Goal: Task Accomplishment & Management: Complete application form

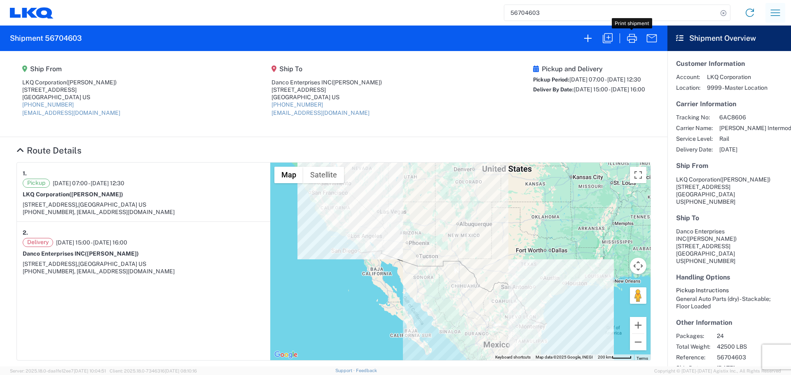
click at [780, 13] on icon "button" at bounding box center [775, 12] width 13 height 13
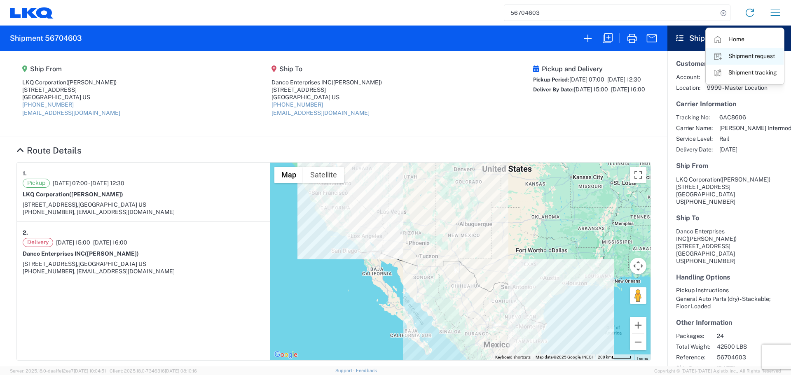
click at [741, 56] on link "Shipment request" at bounding box center [744, 56] width 77 height 16
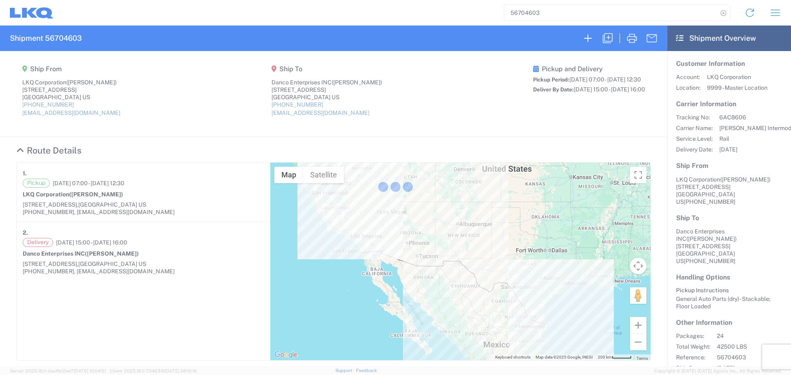
select select "FULL"
select select "US"
select select "LBS"
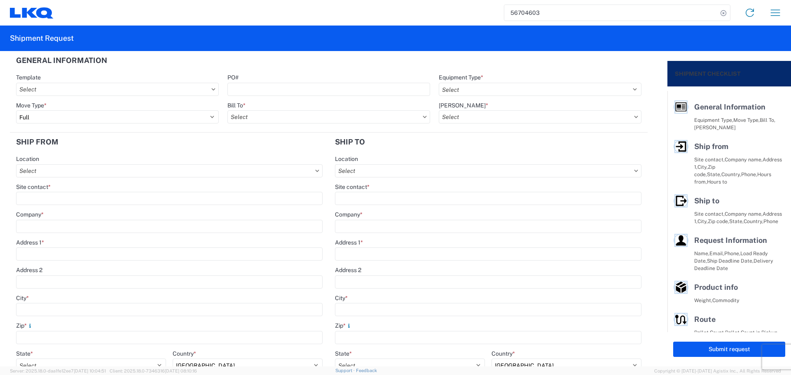
click at [532, 9] on input "56704603" at bounding box center [610, 13] width 213 height 16
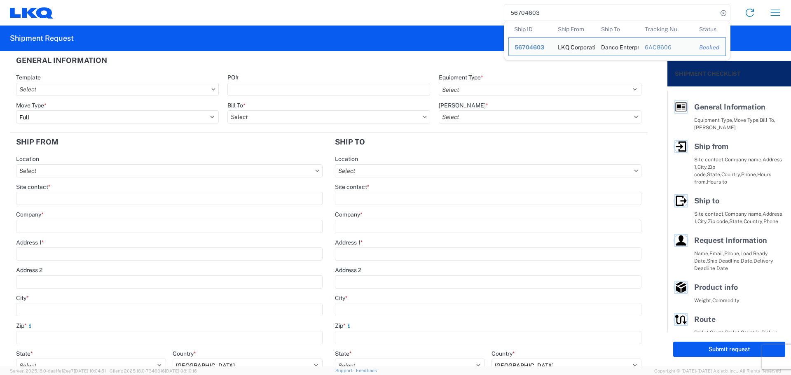
click at [532, 9] on input "56704603" at bounding box center [610, 13] width 213 height 16
paste input "612635"
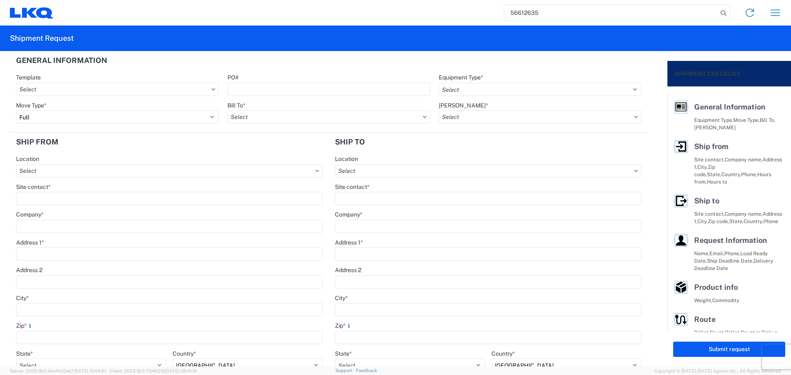
type input "56612635"
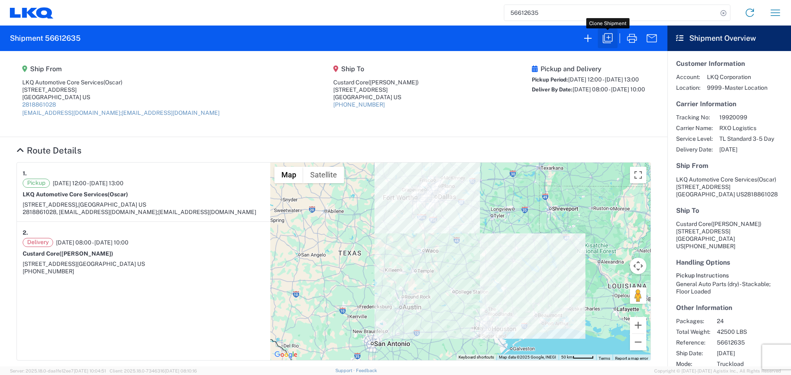
click at [610, 42] on icon "button" at bounding box center [608, 38] width 10 height 10
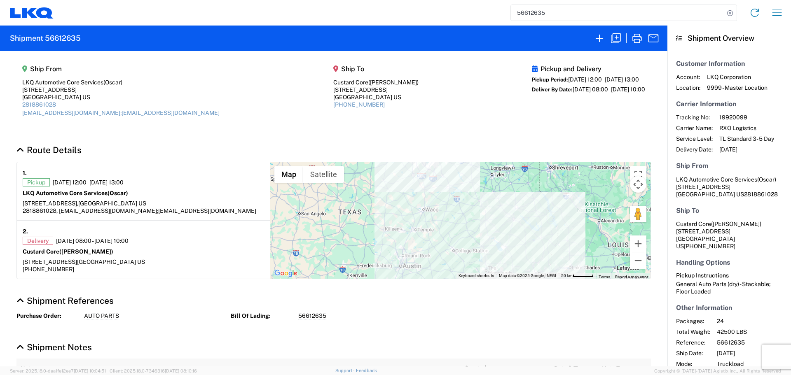
select select "STDV"
select select "FULL"
select select "US"
select select "LBS"
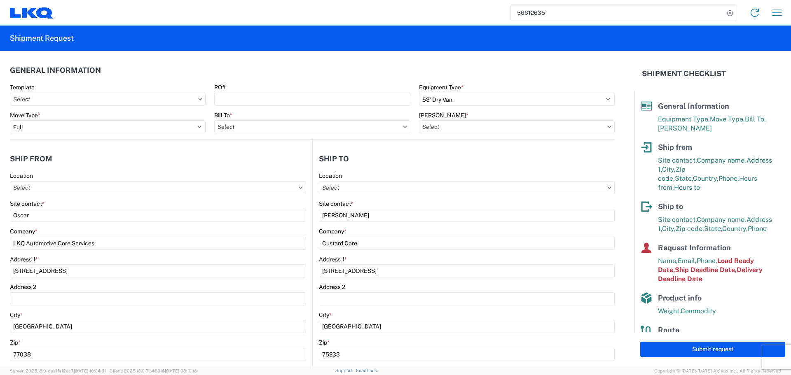
type input "1760 - LKQ Best Core"
type input "1760-6300-66000-0000 - 1760 Freight Out"
type input "1760 - LKQ Best Core"
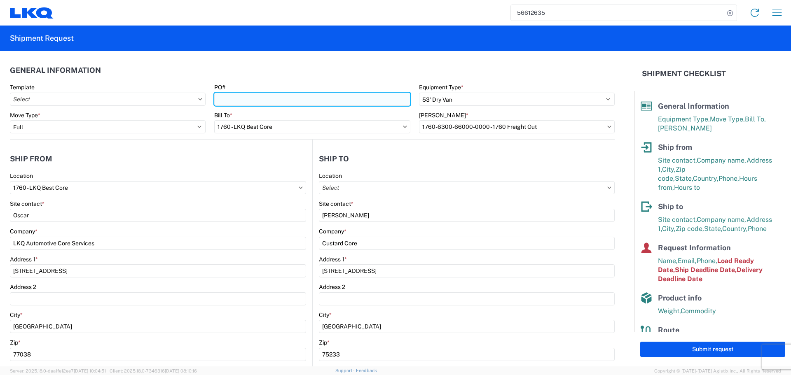
click at [237, 101] on input "PO#" at bounding box center [312, 99] width 196 height 13
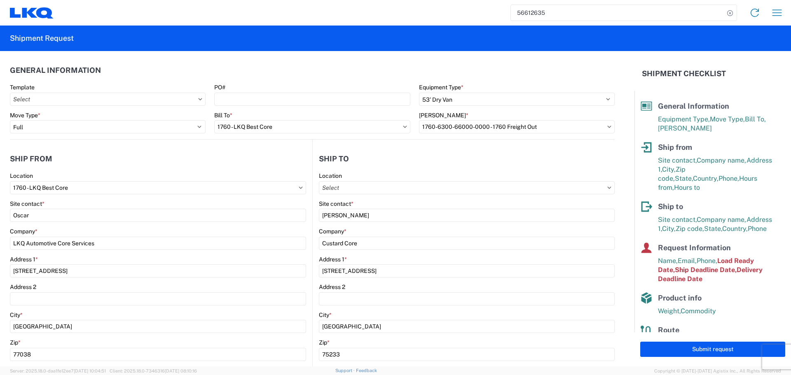
click at [264, 83] on agx-form-section "General Information Template PO# Equipment Type * Select 53’ Dry Van Flatbed Dr…" at bounding box center [312, 100] width 605 height 78
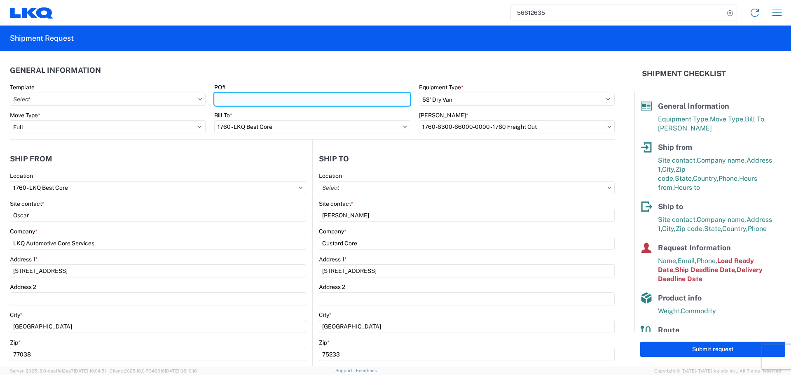
click at [227, 98] on input "PO#" at bounding box center [312, 99] width 196 height 13
click at [223, 97] on input "PO#" at bounding box center [312, 99] width 196 height 13
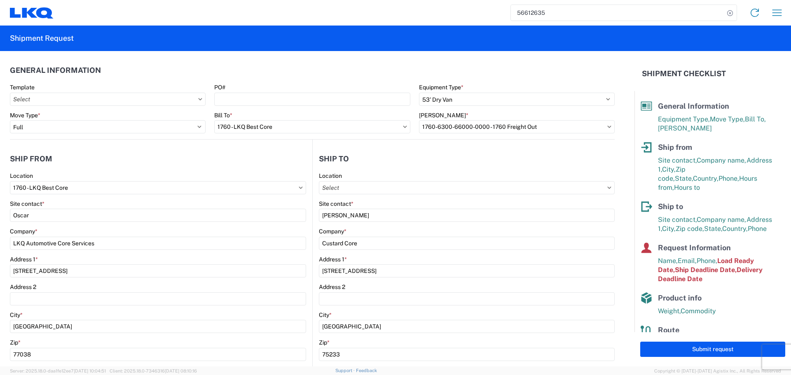
click at [238, 85] on div "PO#" at bounding box center [312, 87] width 196 height 7
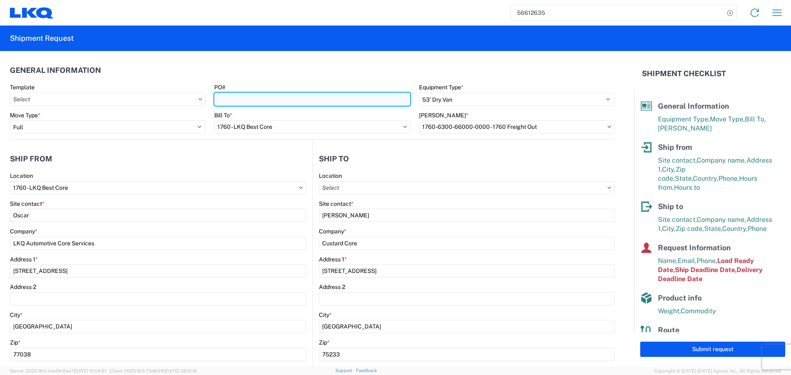
click at [226, 101] on input "PO#" at bounding box center [312, 99] width 196 height 13
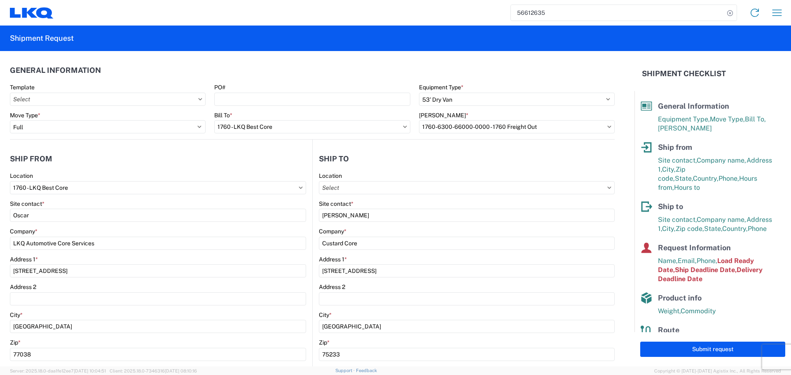
drag, startPoint x: 246, startPoint y: 78, endPoint x: 246, endPoint y: 84, distance: 5.4
click at [246, 78] on header "General Information" at bounding box center [312, 70] width 605 height 19
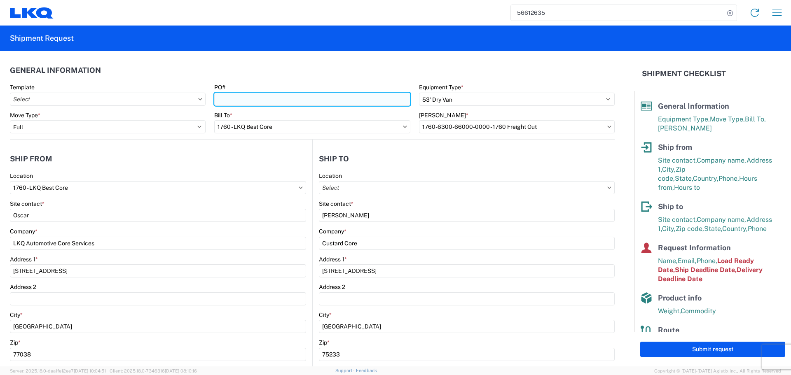
click at [229, 100] on input "PO#" at bounding box center [312, 99] width 196 height 13
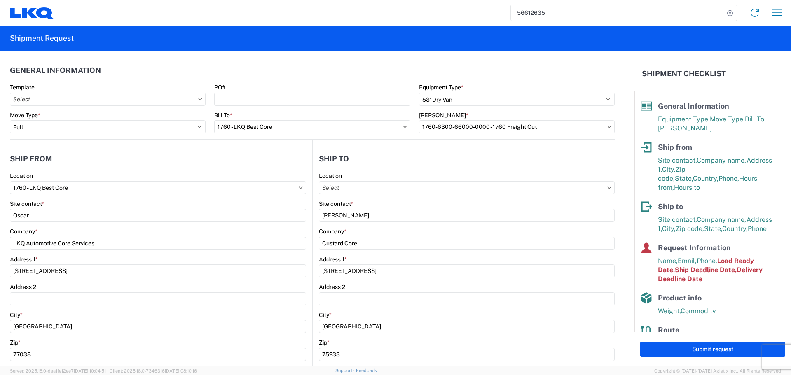
click at [251, 79] on header "General Information" at bounding box center [312, 70] width 605 height 19
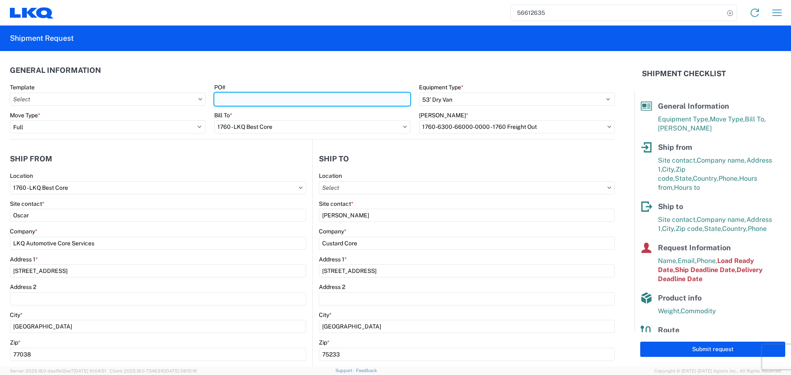
click at [222, 97] on input "PO#" at bounding box center [312, 99] width 196 height 13
type input "AUTO PARTS"
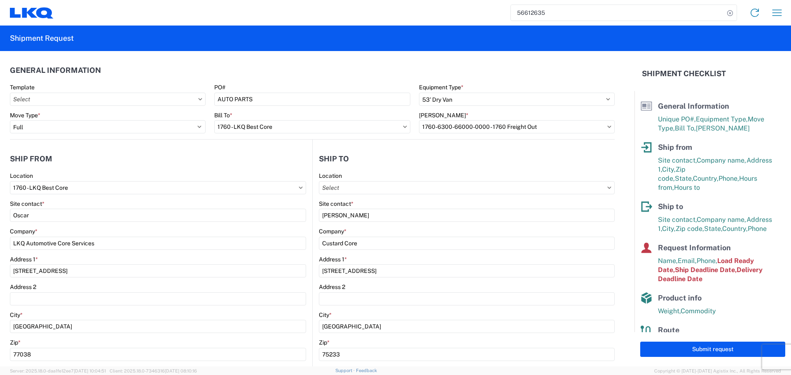
click at [276, 68] on header "General Information" at bounding box center [312, 70] width 605 height 19
click at [190, 173] on div "Location" at bounding box center [158, 175] width 296 height 7
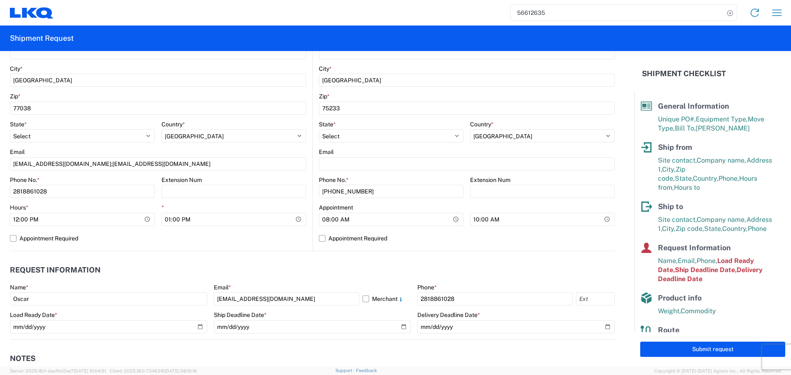
scroll to position [247, 0]
click at [149, 220] on input "12:00:00" at bounding box center [82, 218] width 145 height 13
type input "06:00"
click at [297, 220] on input "13:00:00" at bounding box center [234, 218] width 145 height 13
type input "10:00"
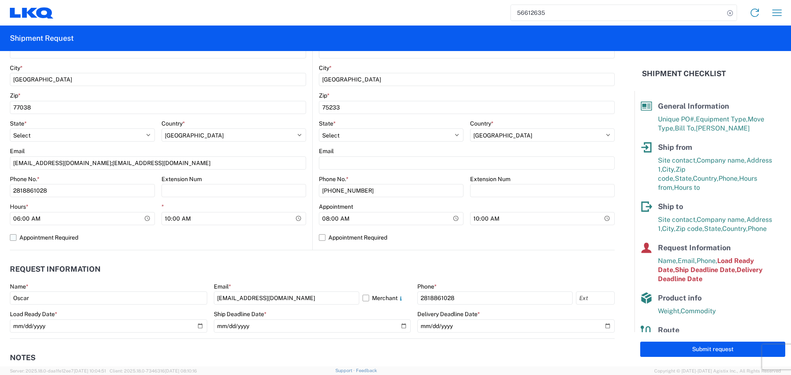
click at [272, 235] on label "Appointment Required" at bounding box center [158, 237] width 296 height 13
click at [0, 0] on input "Appointment Required" at bounding box center [0, 0] width 0 height 0
select select "US"
click at [272, 235] on label "Appointment Required" at bounding box center [158, 237] width 296 height 13
click at [0, 0] on input "Appointment Required" at bounding box center [0, 0] width 0 height 0
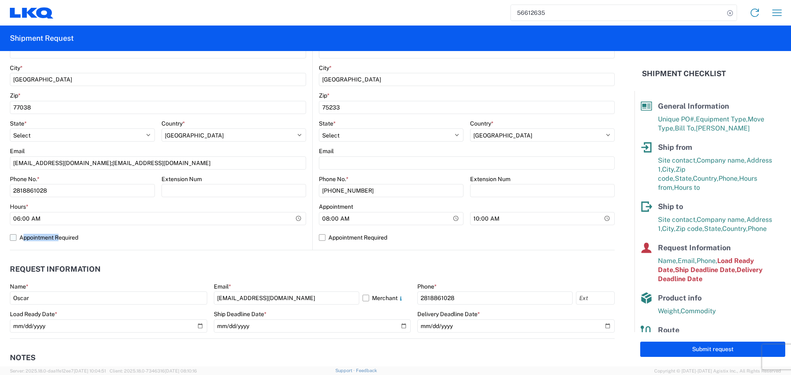
select select "[GEOGRAPHIC_DATA]"
select select "US"
click at [601, 217] on input "10:00:00" at bounding box center [542, 218] width 145 height 13
type input "13:00"
click at [435, 246] on div "Location Site contact * [PERSON_NAME] Company * Custard Core Address [STREET_AD…" at bounding box center [467, 87] width 296 height 325
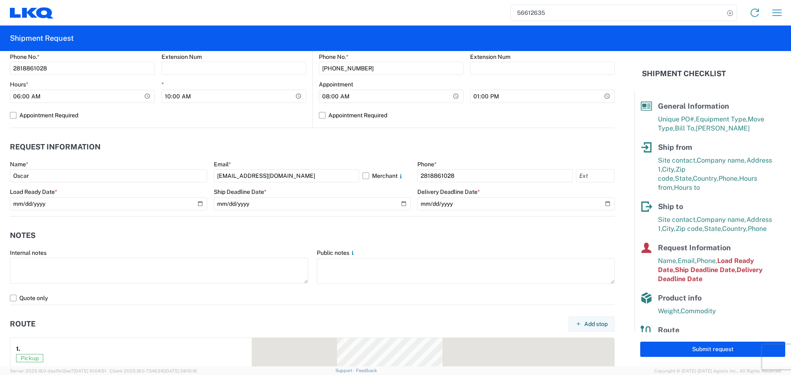
scroll to position [371, 0]
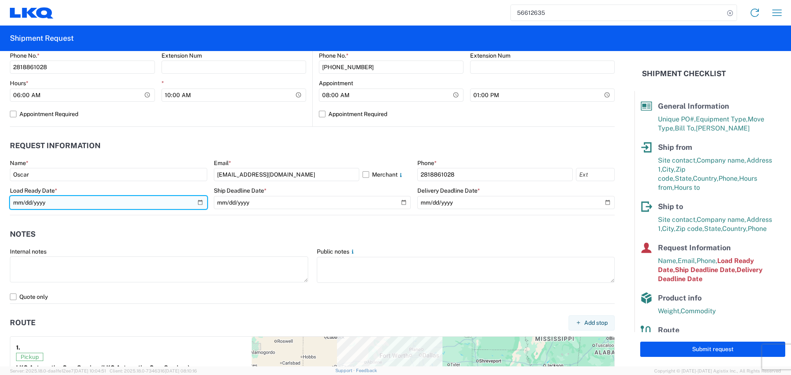
click at [198, 205] on input "[DATE]" at bounding box center [108, 202] width 197 height 13
type input "[DATE]"
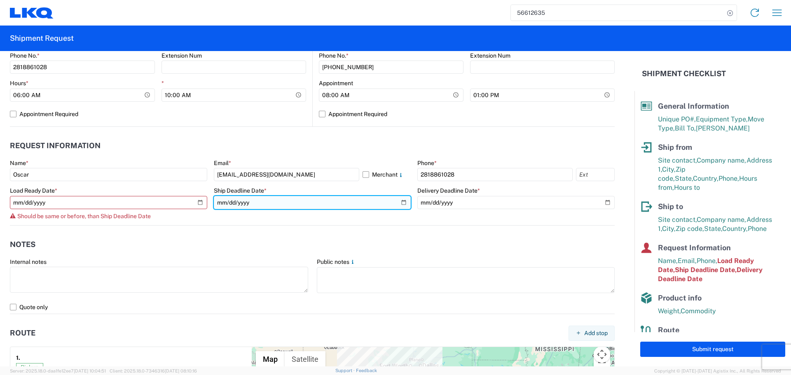
click at [399, 201] on input "[DATE]" at bounding box center [312, 202] width 197 height 13
type input "[DATE]"
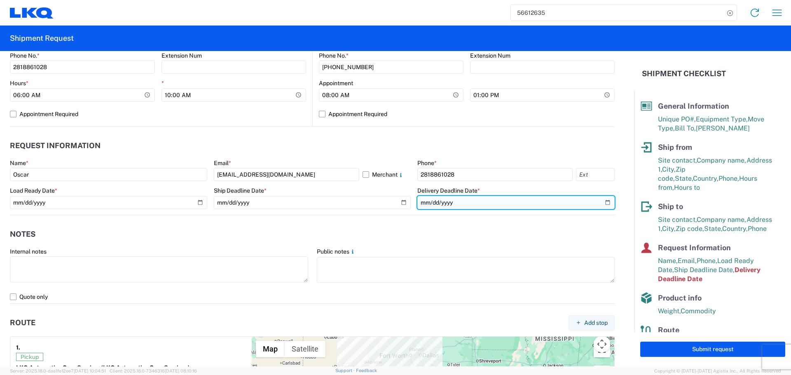
click at [605, 204] on input "[DATE]" at bounding box center [515, 202] width 197 height 13
type input "[DATE]"
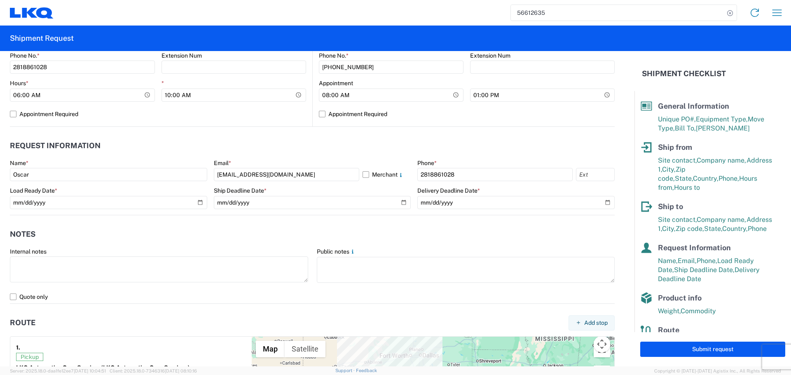
click at [363, 234] on header "Notes" at bounding box center [312, 234] width 605 height 19
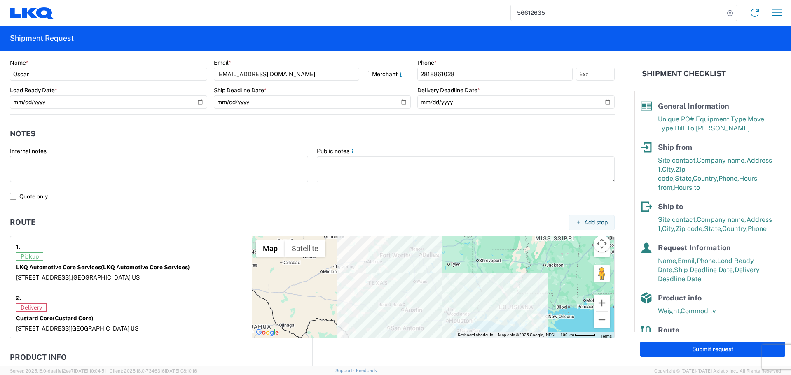
scroll to position [384, 0]
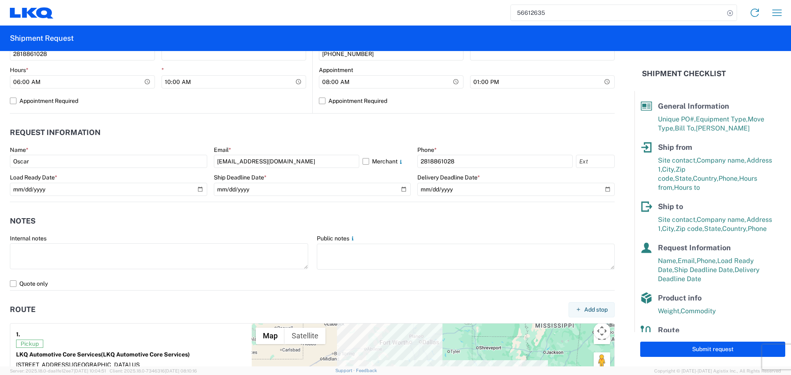
click at [215, 222] on header "Notes" at bounding box center [312, 221] width 605 height 19
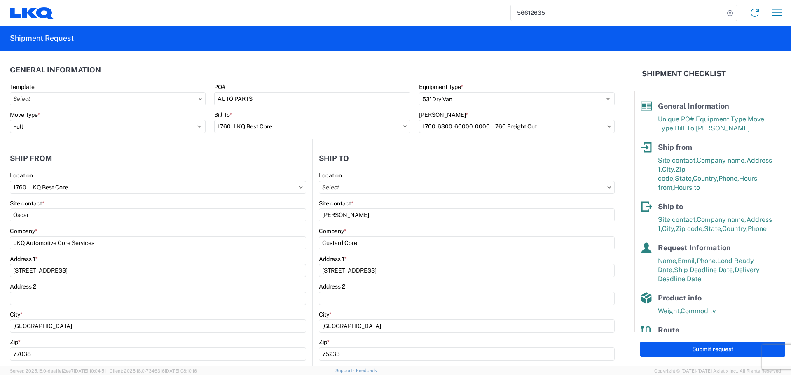
scroll to position [0, 0]
click at [284, 148] on agx-shipment-stop-widget-v2 "Ship from 1760 Location 1760 - LKQ Best Core Site contact * Oscar Company * LKQ…" at bounding box center [161, 319] width 302 height 358
click at [275, 157] on header "Ship from" at bounding box center [161, 159] width 302 height 19
click at [254, 152] on header "Ship from" at bounding box center [161, 159] width 302 height 19
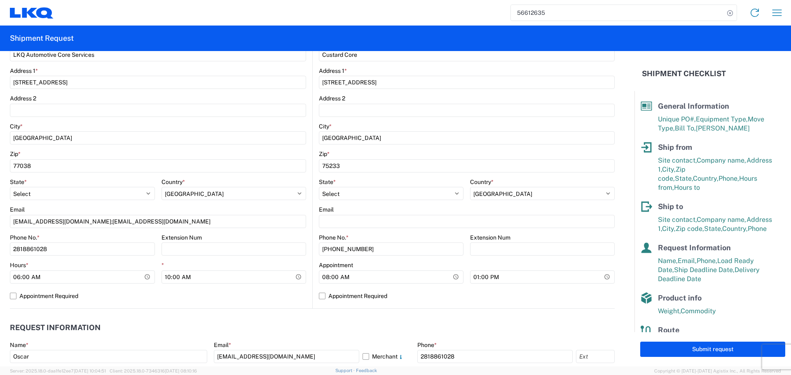
scroll to position [288, 0]
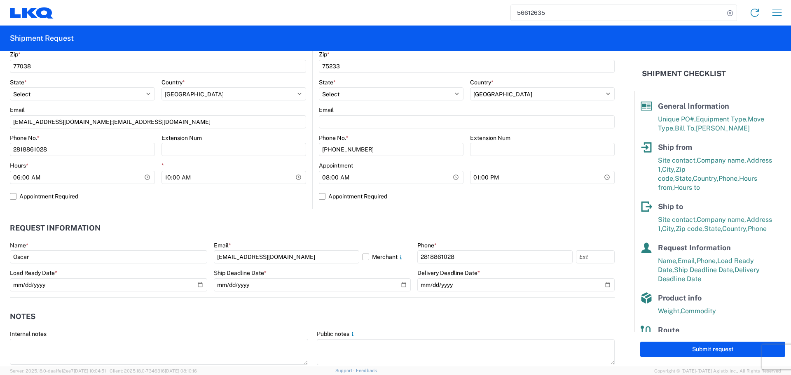
click at [297, 224] on header "Request Information" at bounding box center [312, 228] width 605 height 19
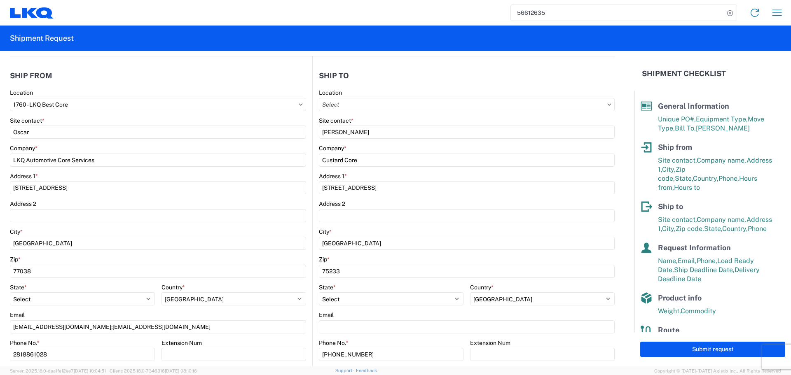
scroll to position [82, 0]
click at [708, 352] on button "Submit request" at bounding box center [712, 349] width 145 height 15
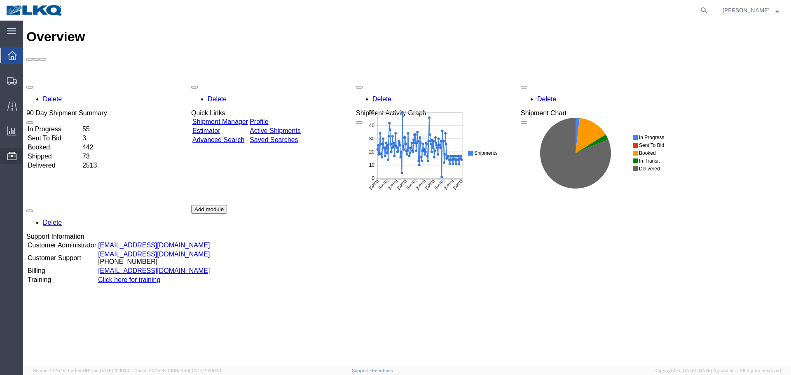
click at [0, 0] on span "Location Appointment" at bounding box center [0, 0] width 0 height 0
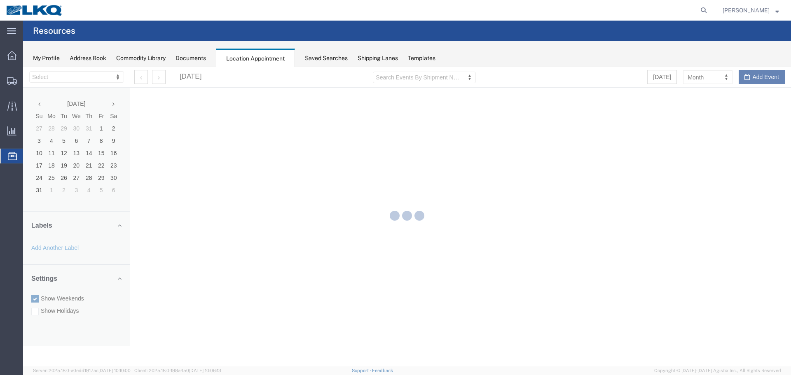
select select "27634"
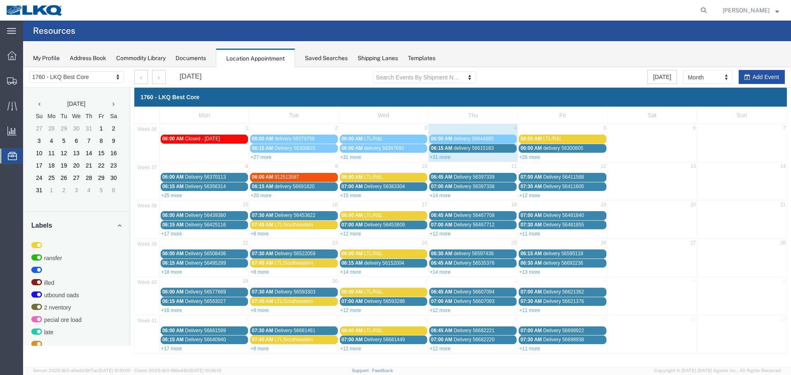
click at [757, 78] on button "Add Event" at bounding box center [762, 77] width 46 height 14
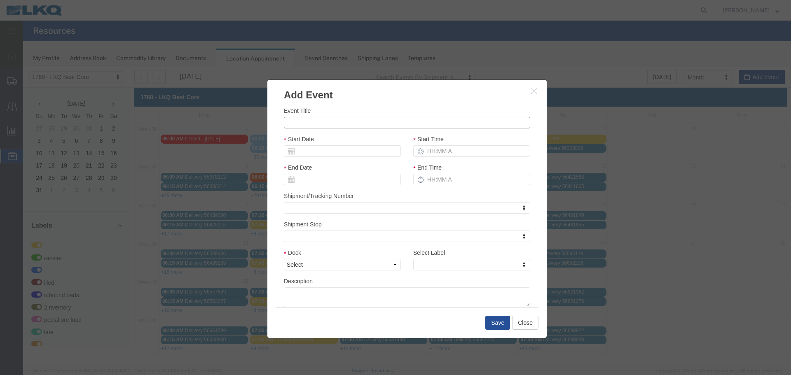
click at [362, 123] on input "Event Title" at bounding box center [407, 123] width 246 height 12
type input "56714965 CUSTARD"
click at [366, 137] on div "Start Date" at bounding box center [342, 146] width 117 height 22
click at [341, 159] on div "Start Date" at bounding box center [342, 149] width 129 height 28
click at [341, 148] on input "Start Date" at bounding box center [342, 151] width 117 height 12
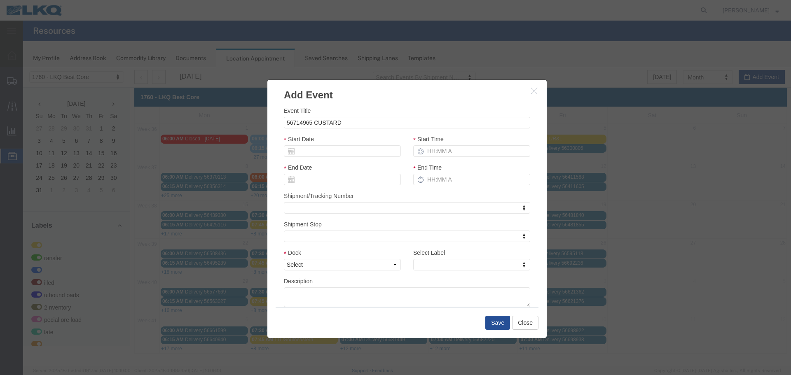
click at [345, 131] on div "Event Title 56714965 CUSTARD Start Date Start Time End Date End Time Shipment/T…" at bounding box center [407, 206] width 246 height 201
click at [333, 151] on input "Start Date" at bounding box center [342, 151] width 117 height 12
click at [327, 151] on input "Start Date" at bounding box center [342, 151] width 117 height 12
type input "9"
type input "[DATE]"
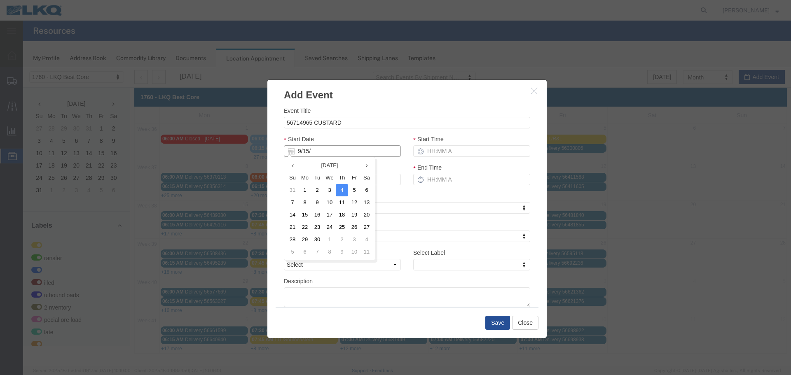
type input "9/15/2"
type input "09/15/2"
type input "9/15/25"
type input "09/15/25"
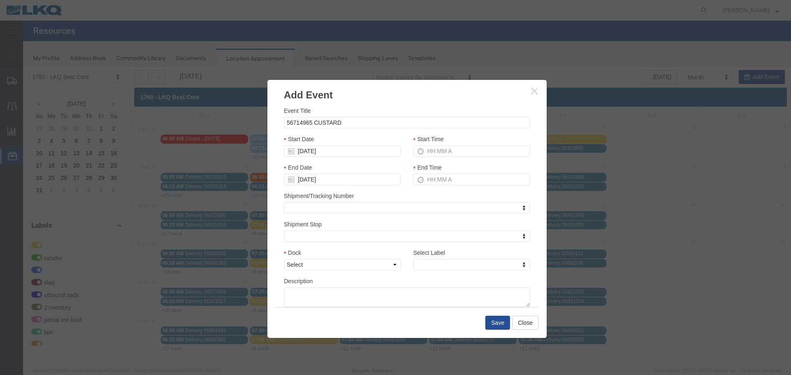
click at [348, 134] on div "Event Title 56714965 CUSTARD Start Date 09/15/25 Start Time End Date 09/15/25 E…" at bounding box center [407, 206] width 246 height 201
click at [433, 148] on input "Start Time" at bounding box center [471, 151] width 117 height 12
type input "2:15 PM"
click at [439, 175] on input "3:15 PM" at bounding box center [471, 180] width 117 height 12
type input "2:15 PM"
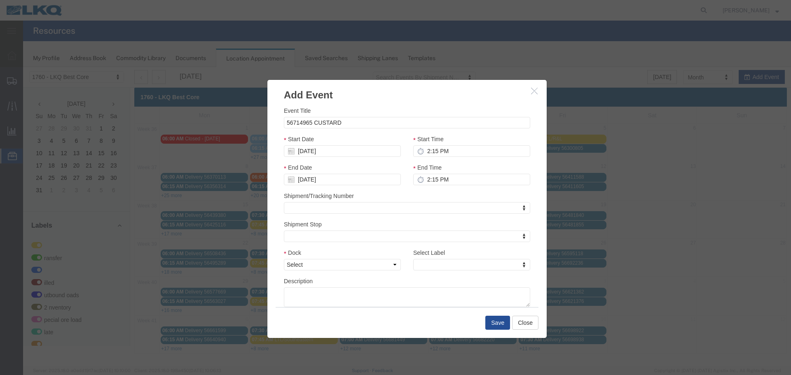
click at [433, 196] on div "Shipment/Tracking Number Shipment/Tracking Number Shipment/Tracking Number" at bounding box center [407, 203] width 246 height 22
click at [391, 261] on select "Select 1760 - LKQ Best Core 1760 - Outbound Loads" at bounding box center [342, 265] width 117 height 12
select select "1"
click at [284, 259] on select "Select 1760 - LKQ Best Core 1760 - Outbound Loads" at bounding box center [342, 265] width 117 height 12
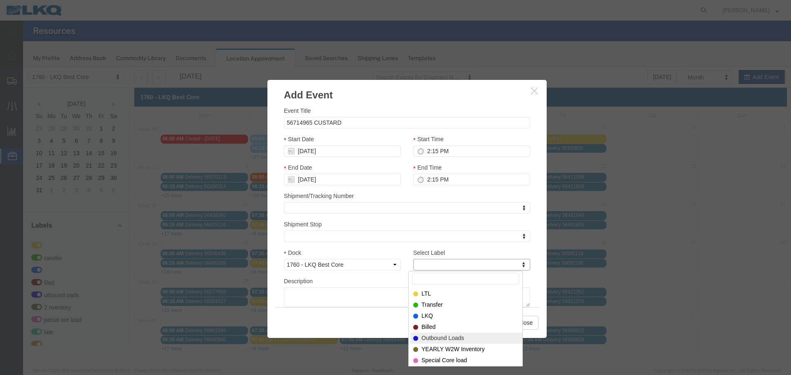
select select "80"
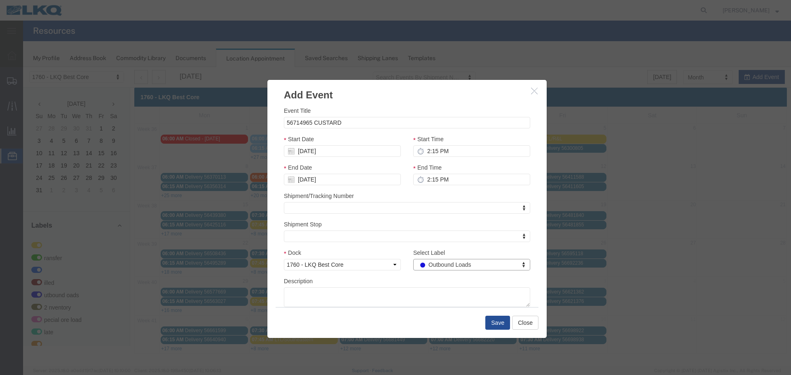
click at [409, 281] on div "Description" at bounding box center [407, 292] width 246 height 30
click at [496, 322] on button "Save" at bounding box center [497, 323] width 25 height 14
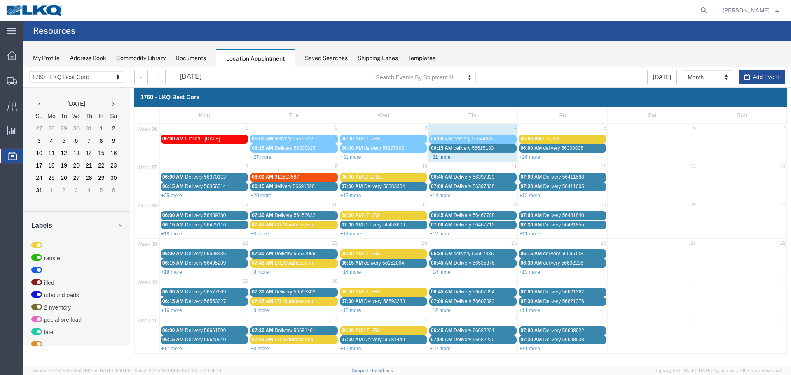
click at [441, 156] on link "+31 more" at bounding box center [440, 158] width 21 height 6
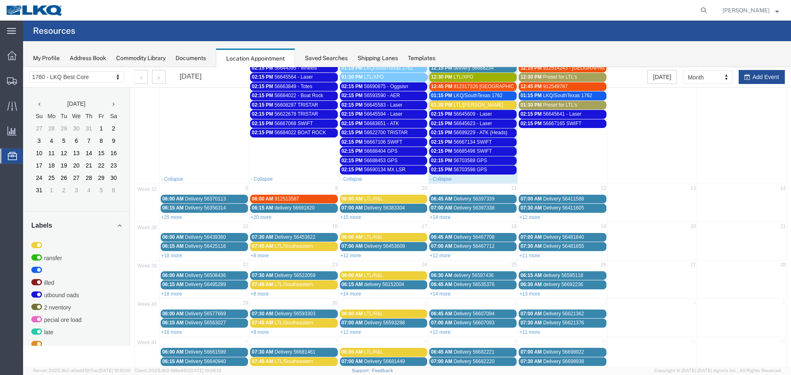
scroll to position [283, 0]
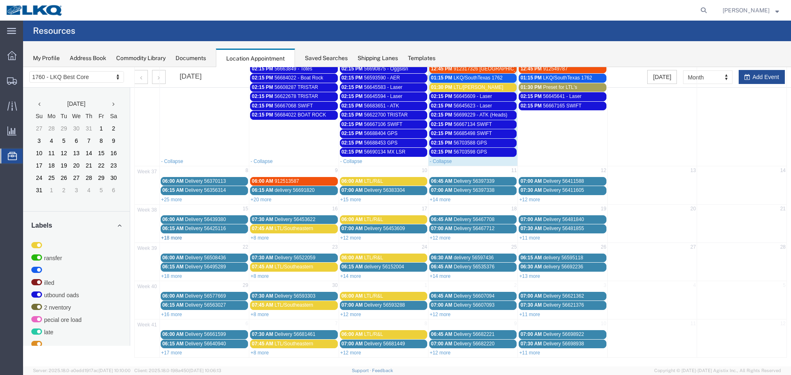
click at [175, 239] on link "+18 more" at bounding box center [171, 238] width 21 height 6
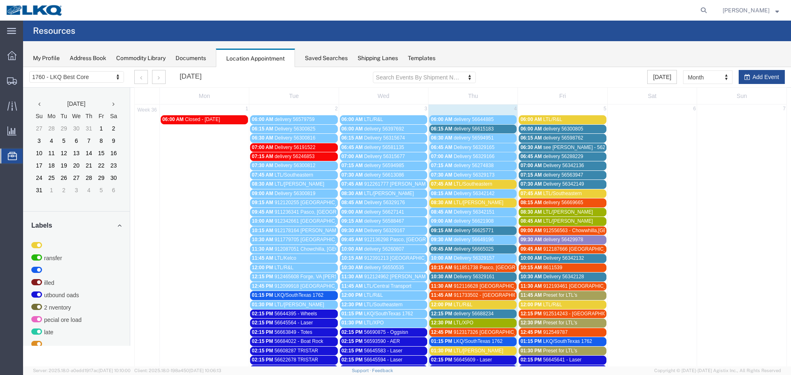
scroll to position [0, 0]
